Goal: Task Accomplishment & Management: Manage account settings

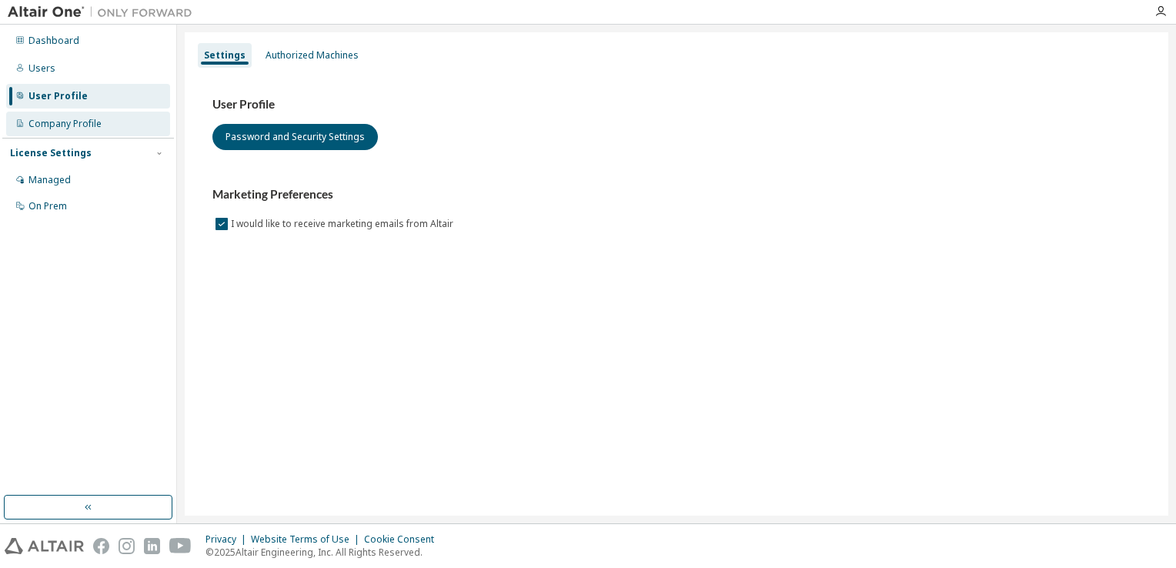
click at [79, 125] on div "Company Profile" at bounding box center [64, 124] width 73 height 12
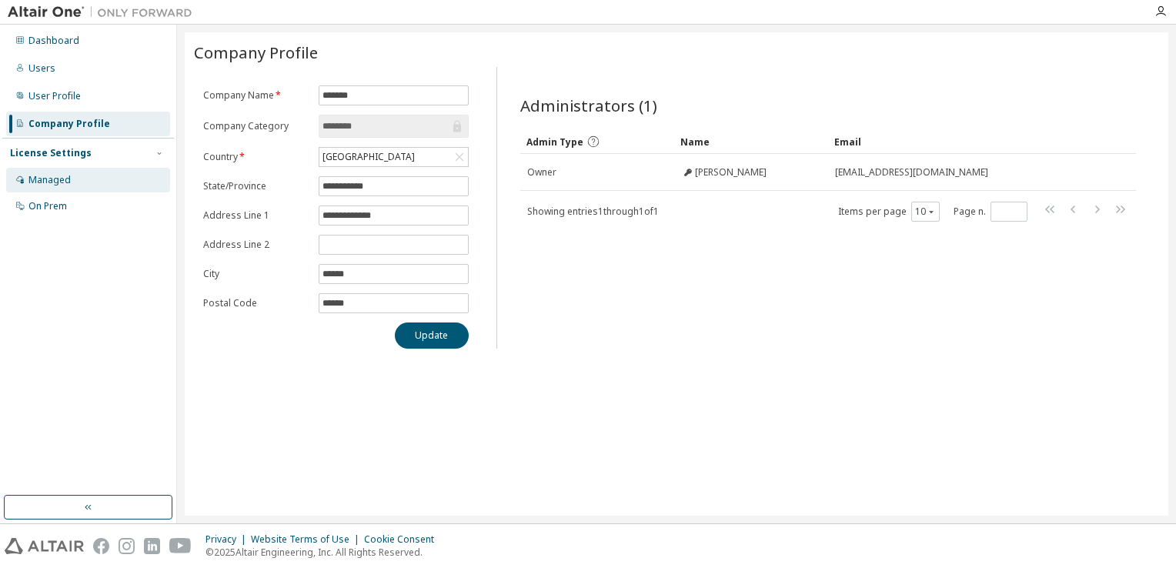
click at [46, 180] on div "Managed" at bounding box center [49, 180] width 42 height 12
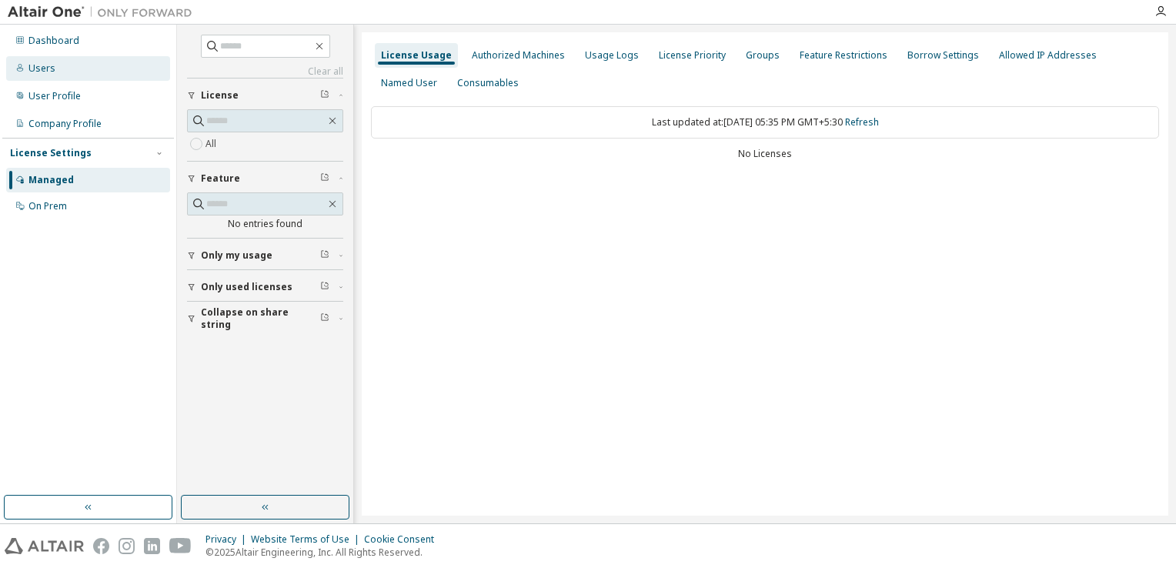
click at [35, 69] on div "Users" at bounding box center [41, 68] width 27 height 12
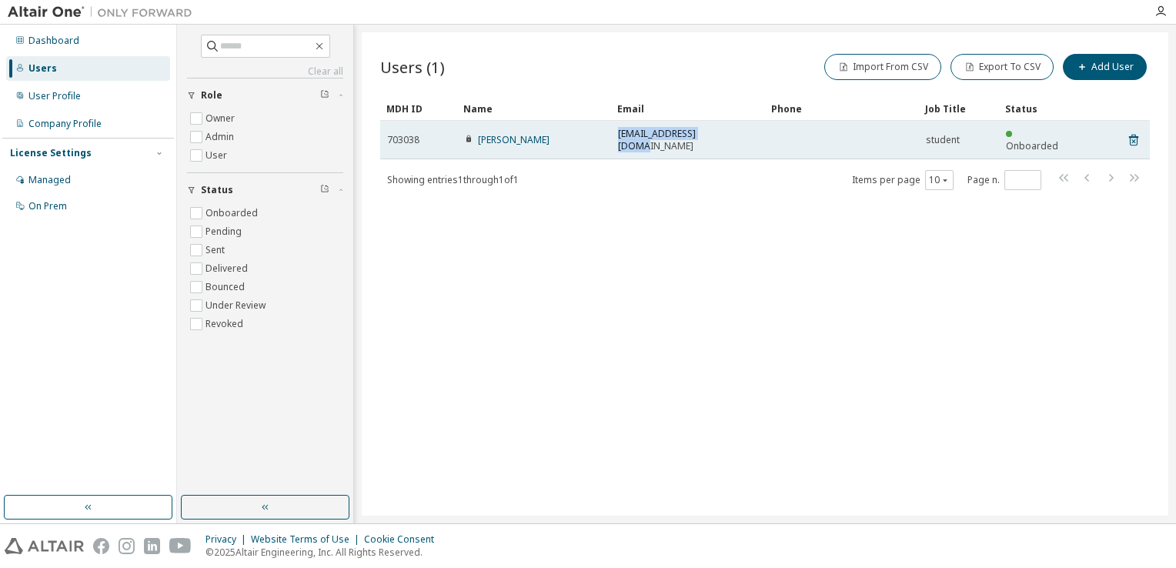
drag, startPoint x: 619, startPoint y: 137, endPoint x: 727, endPoint y: 132, distance: 107.8
click at [727, 132] on div "ayush81698@gmail.com" at bounding box center [688, 140] width 140 height 25
drag, startPoint x: 727, startPoint y: 132, endPoint x: 717, endPoint y: 131, distance: 10.1
click at [717, 131] on span "ayush81698@gmail.com" at bounding box center [688, 140] width 140 height 25
copy span "ayush81698@gmail.com"
